Goal: Submit feedback/report problem: Leave review/rating

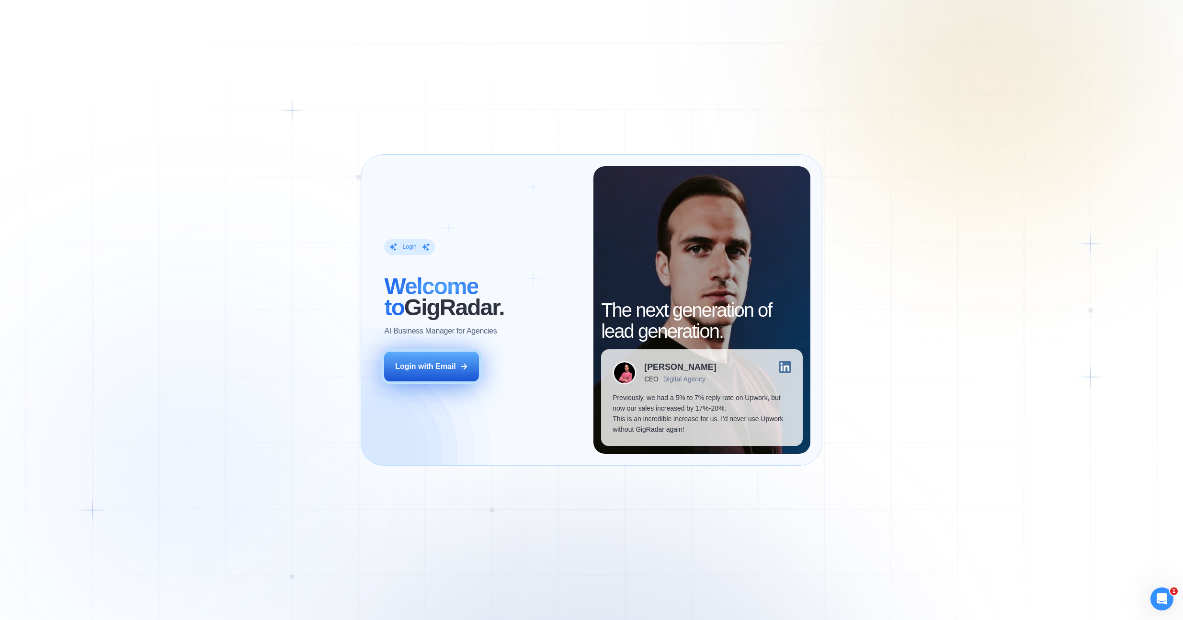
click at [447, 360] on button "Login with Email" at bounding box center [431, 367] width 95 height 30
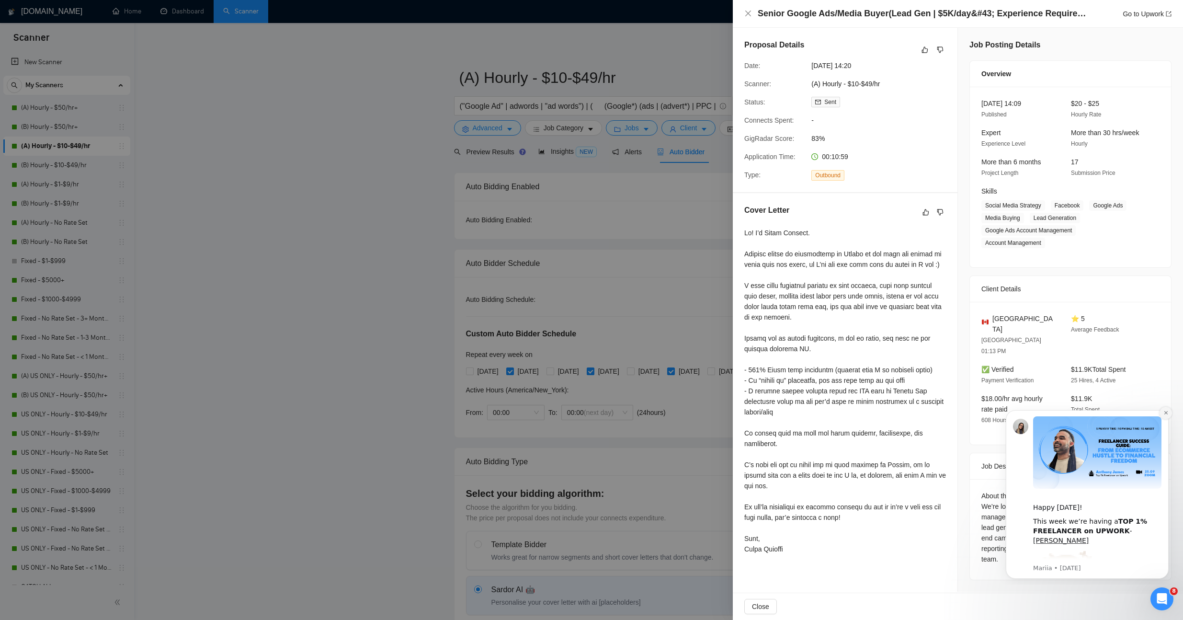
click at [1167, 416] on button "Dismiss notification" at bounding box center [1166, 413] width 12 height 12
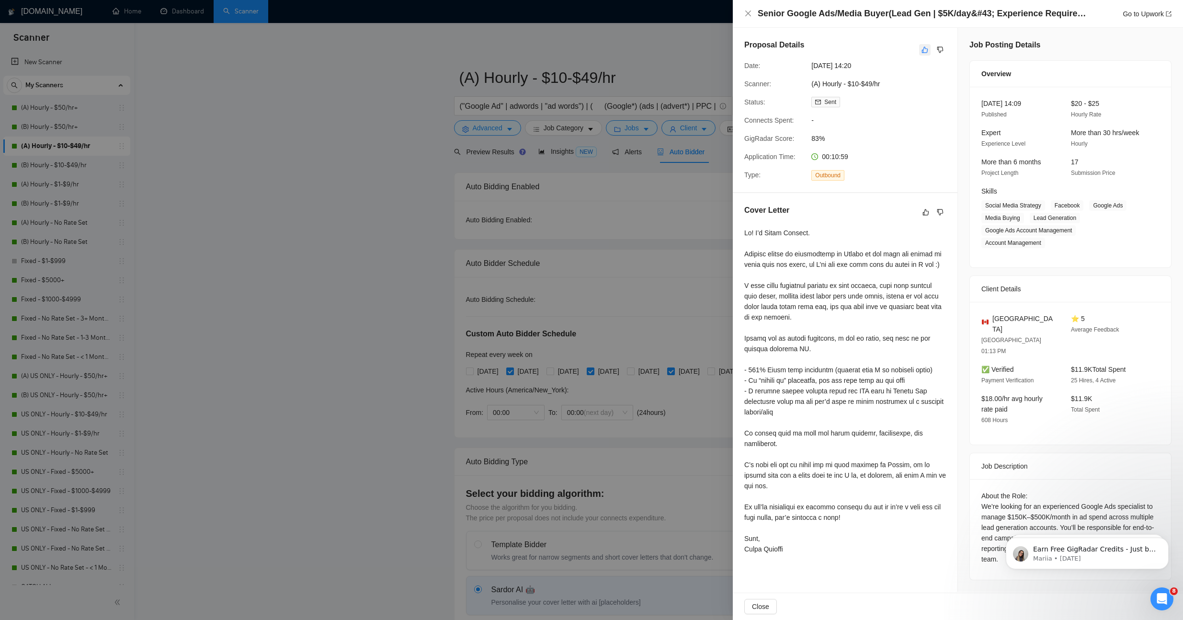
click at [928, 48] on icon "like" at bounding box center [925, 50] width 7 height 8
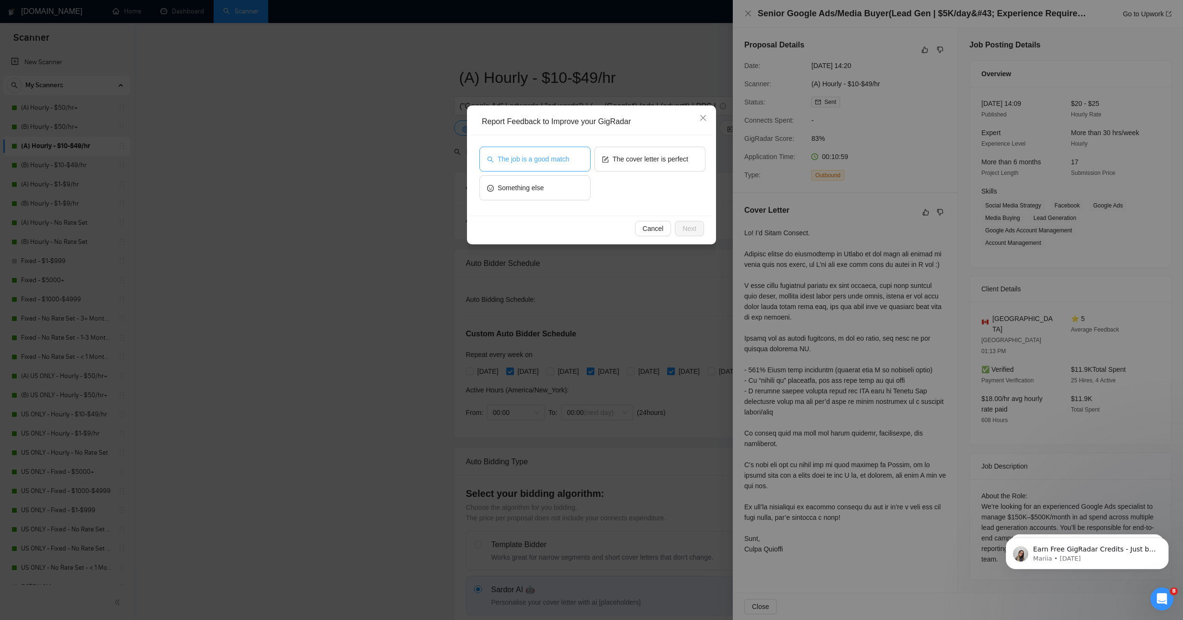
click at [536, 162] on span "The job is a good match" at bounding box center [533, 159] width 71 height 11
click at [690, 230] on span "Next" at bounding box center [690, 228] width 14 height 11
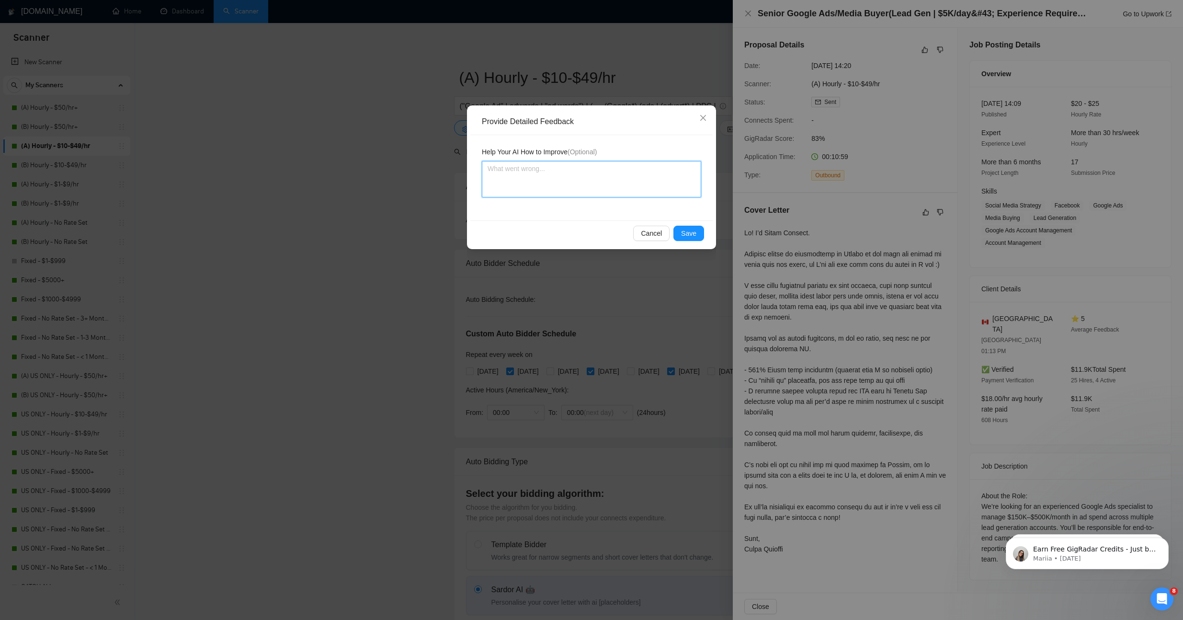
click at [592, 179] on textarea at bounding box center [591, 179] width 219 height 36
type textarea "."
click at [696, 235] on span "Save" at bounding box center [688, 233] width 15 height 11
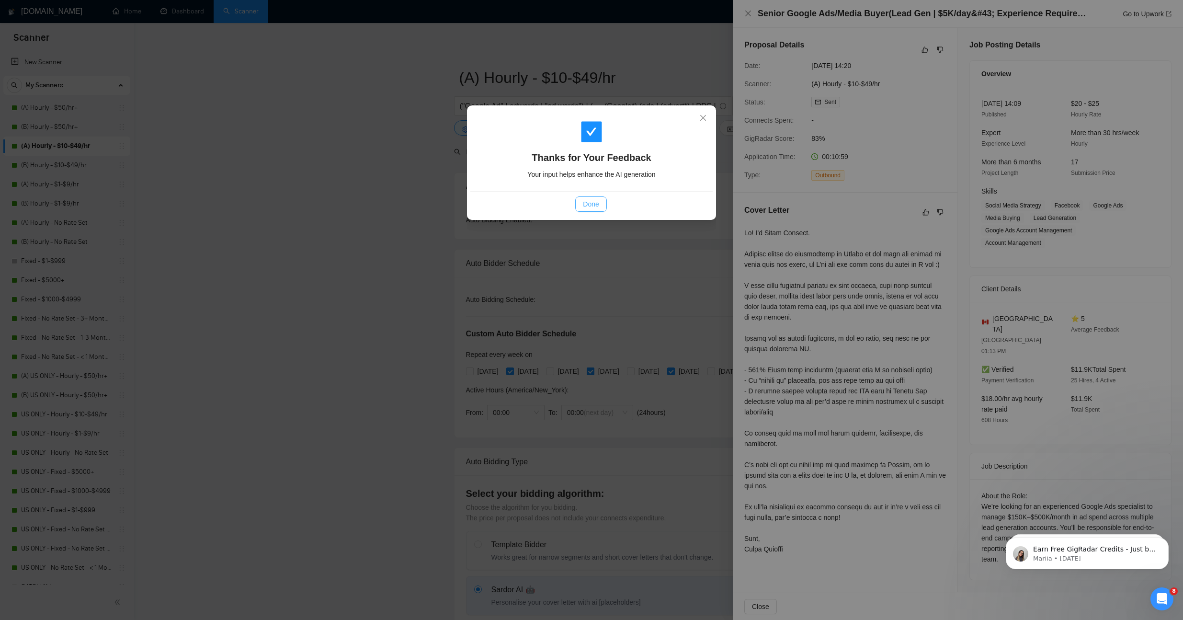
click at [581, 205] on button "Done" at bounding box center [590, 203] width 31 height 15
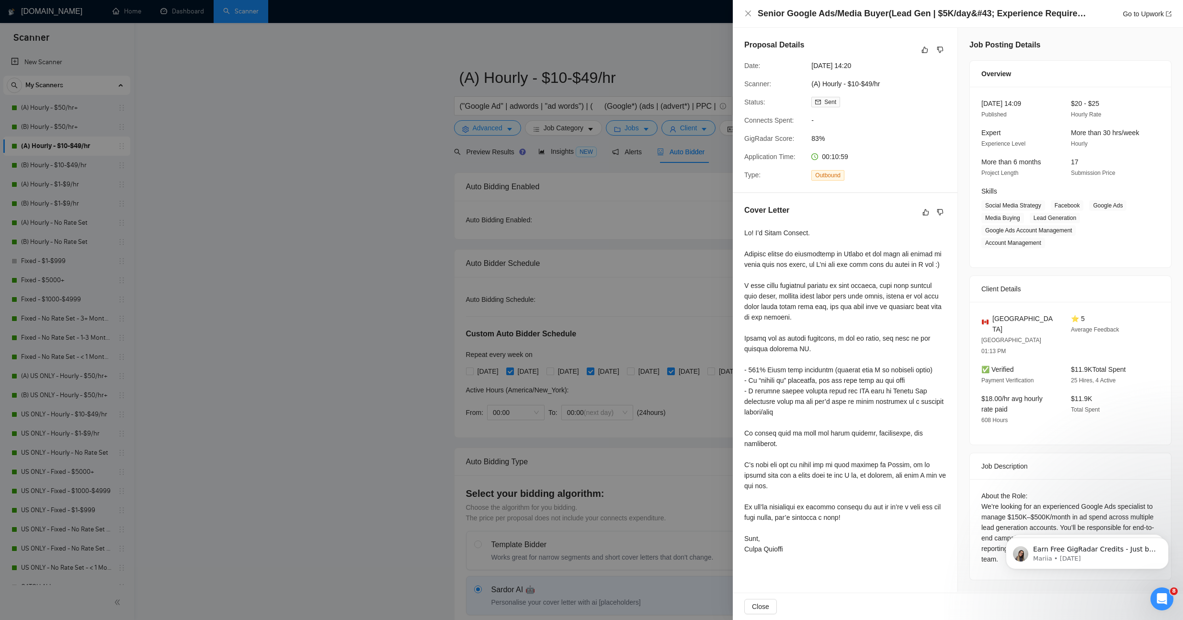
click at [301, 222] on div at bounding box center [591, 310] width 1183 height 620
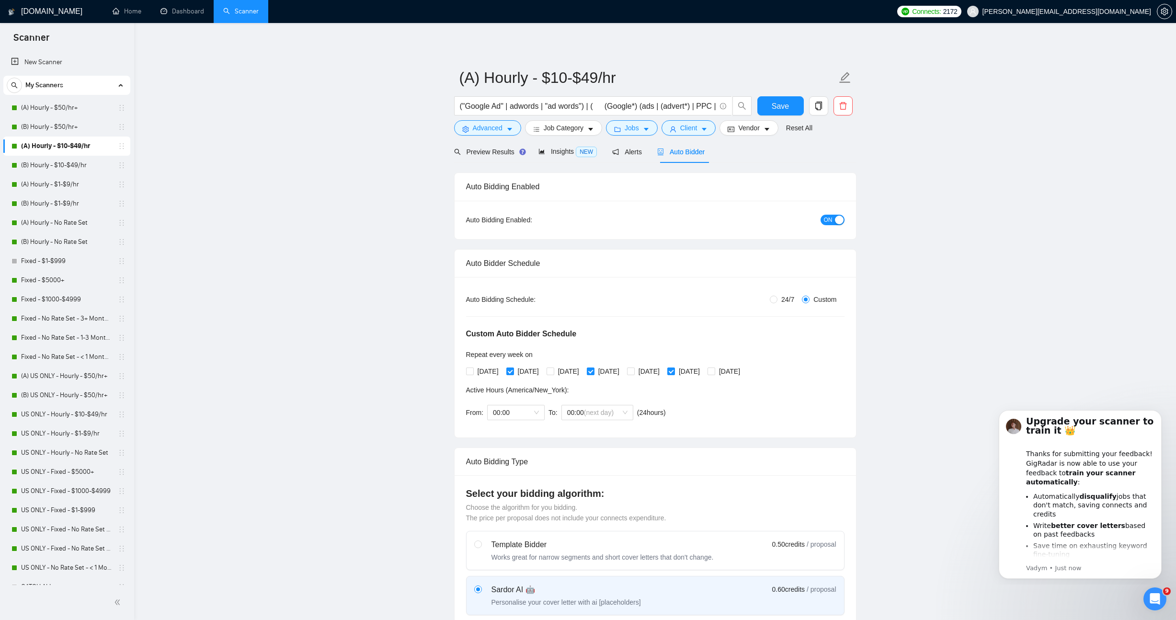
click at [135, 11] on link "Home" at bounding box center [127, 11] width 29 height 8
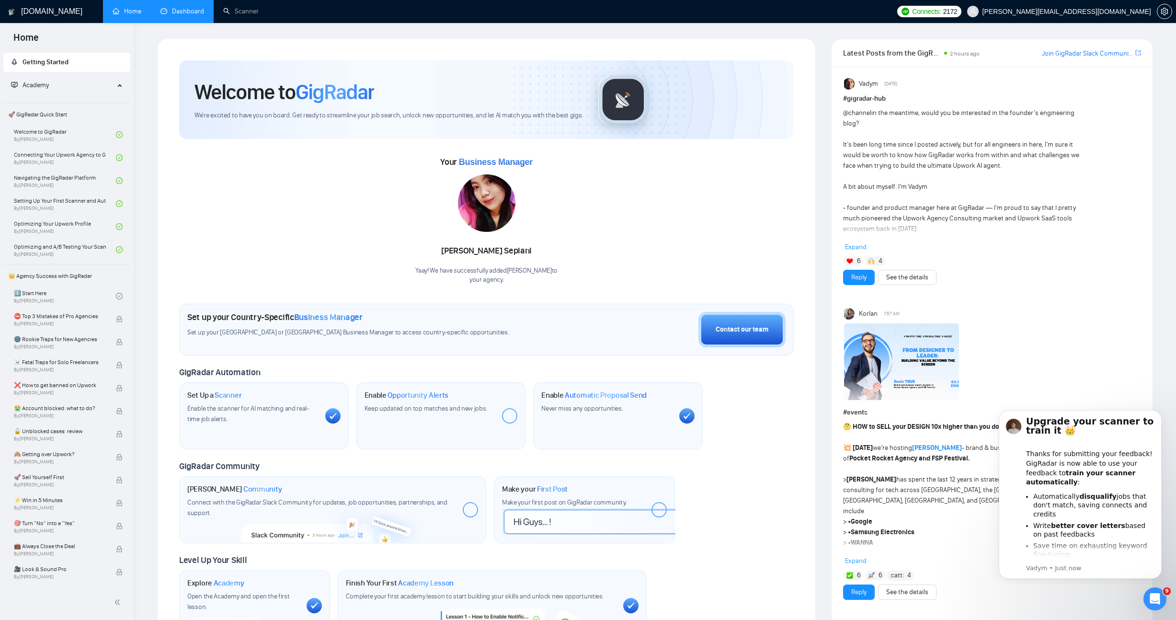
click at [161, 15] on link "Dashboard" at bounding box center [182, 11] width 44 height 8
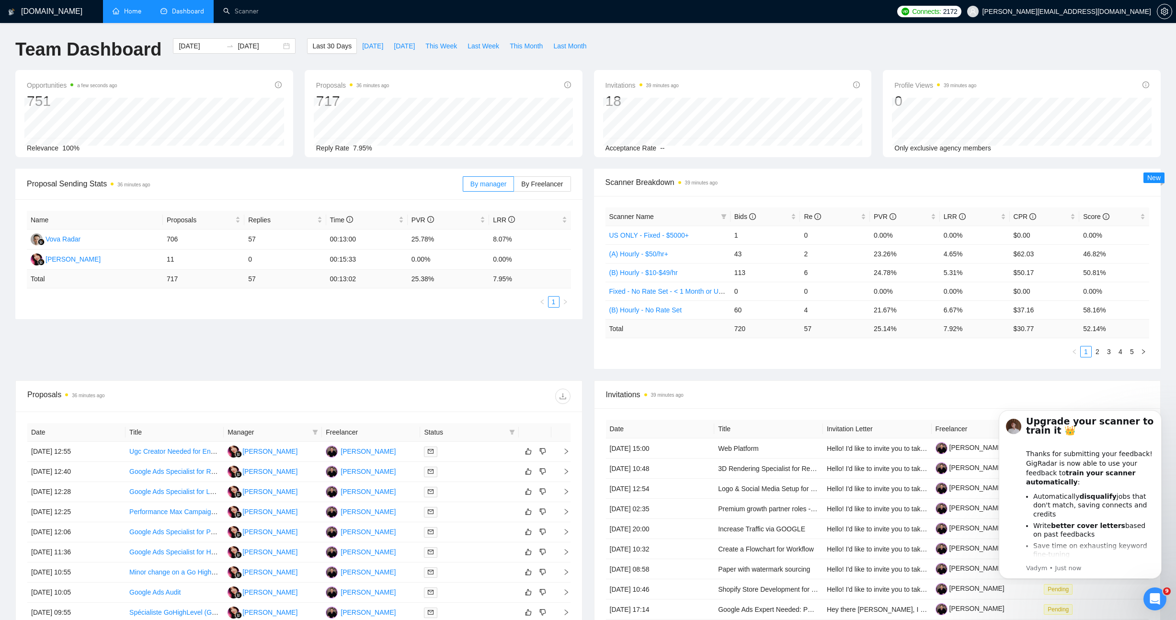
click at [390, 348] on div "Proposal Sending Stats 36 minutes ago By manager By Freelancer Name Proposals R…" at bounding box center [588, 275] width 1157 height 212
click at [388, 348] on div "Proposal Sending Stats 36 minutes ago By manager By Freelancer Name Proposals R…" at bounding box center [588, 275] width 1157 height 212
click at [1123, 489] on div "Upgrade your scanner to train it 👑 Thanks for submitting your feedback! GigRada…" at bounding box center [1090, 507] width 128 height 183
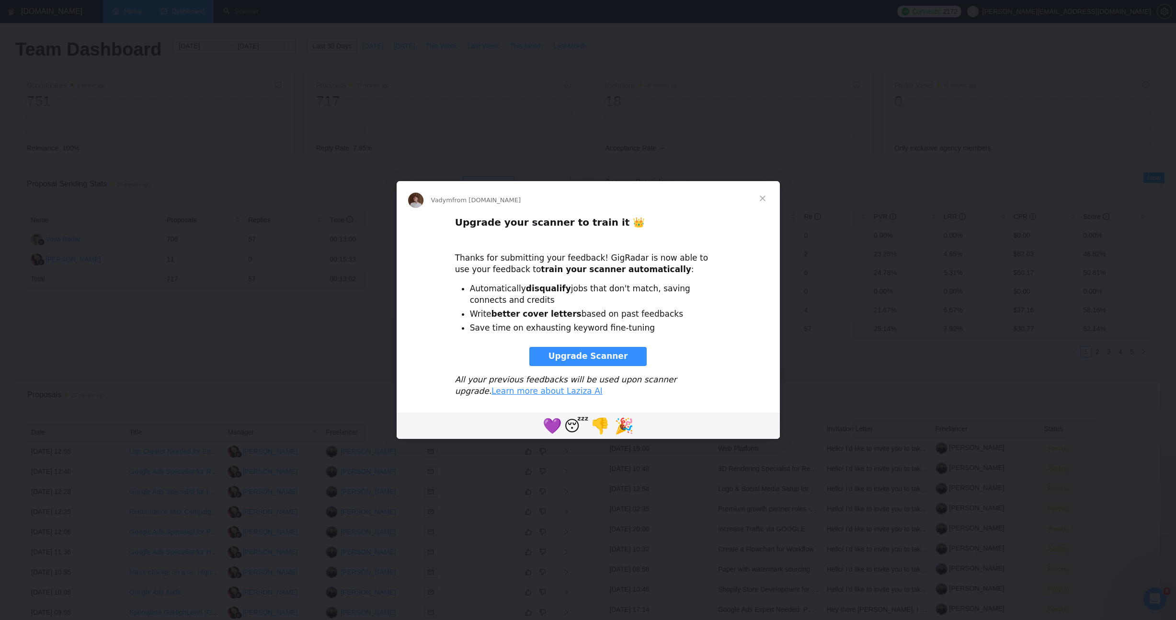
click at [766, 197] on span "Close" at bounding box center [762, 198] width 34 height 34
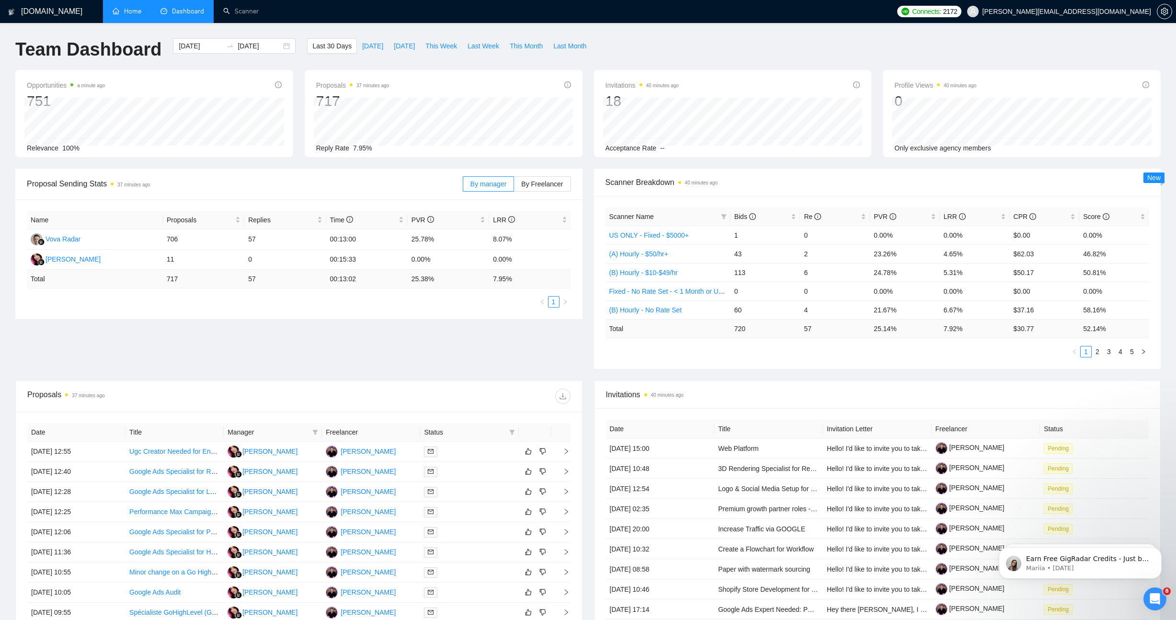
click at [479, 362] on div "Proposal Sending Stats 37 minutes ago By manager By Freelancer Name Proposals R…" at bounding box center [588, 275] width 1157 height 212
